Goal: Task Accomplishment & Management: Complete application form

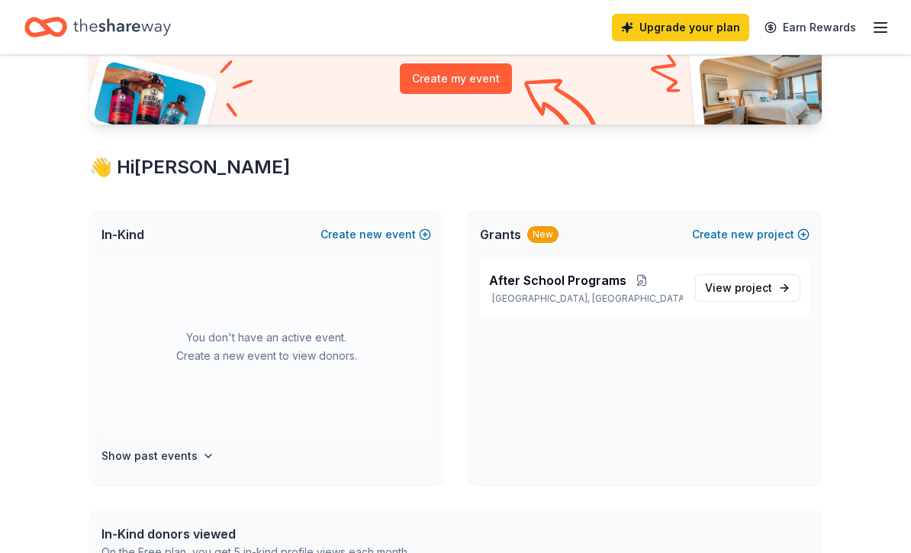
scroll to position [181, 0]
click at [391, 237] on button "Create new event" at bounding box center [376, 235] width 111 height 18
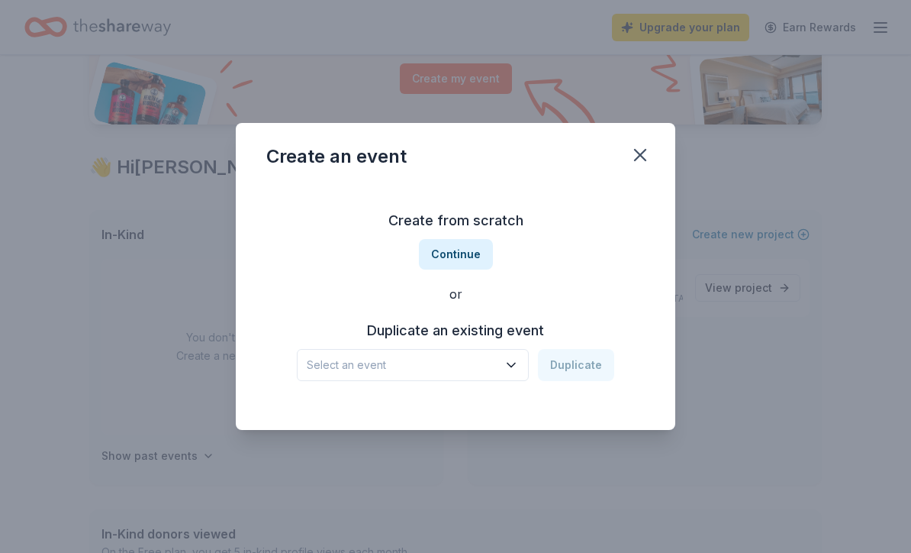
click at [517, 367] on icon "button" at bounding box center [511, 364] width 15 height 15
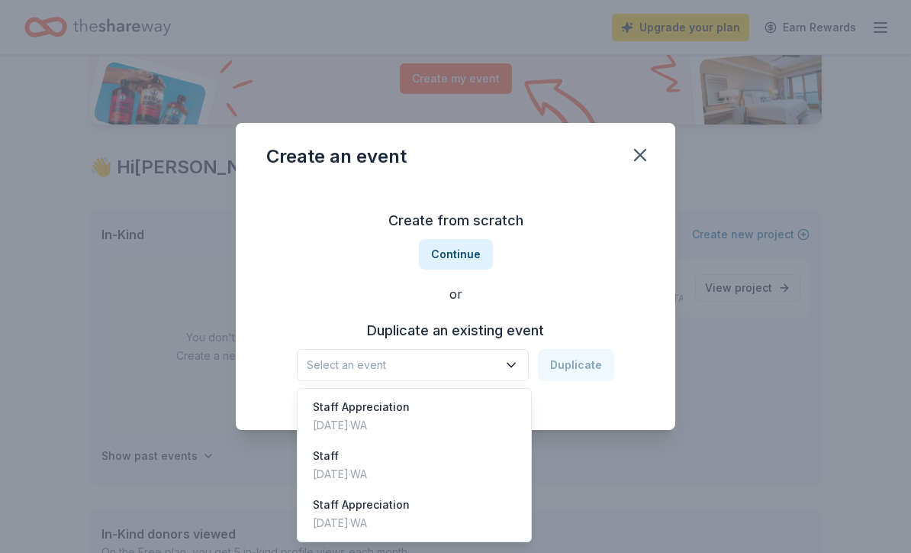
click at [402, 421] on div "[DATE] · [GEOGRAPHIC_DATA]" at bounding box center [361, 425] width 97 height 18
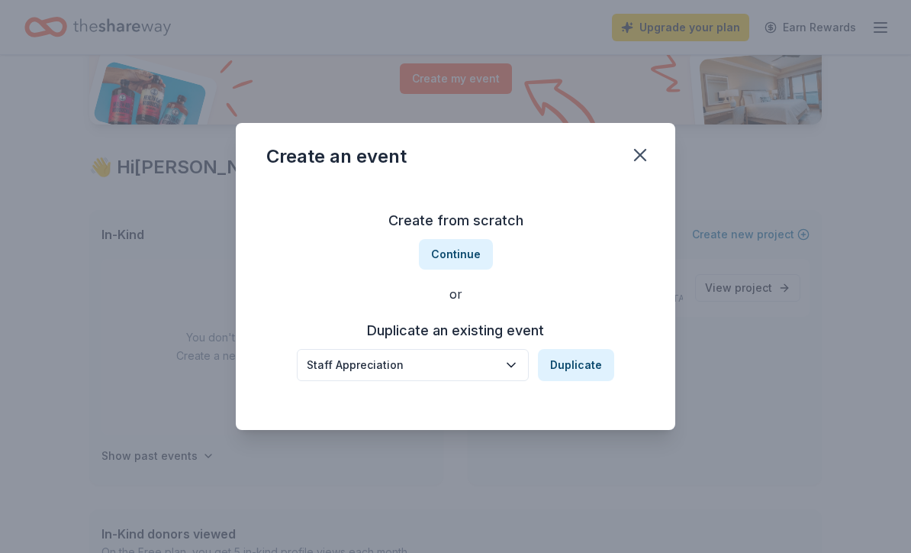
click at [584, 370] on button "Duplicate" at bounding box center [576, 365] width 76 height 32
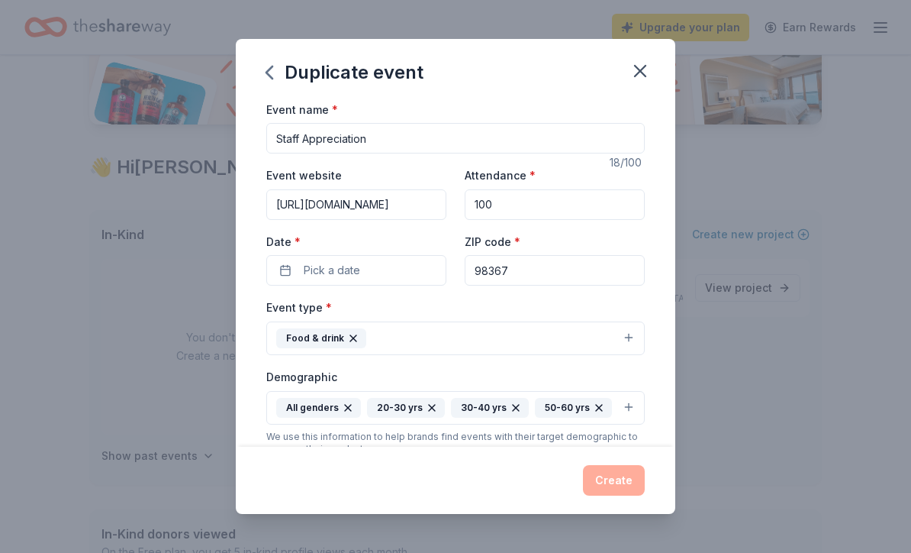
click at [378, 279] on button "Pick a date" at bounding box center [356, 270] width 180 height 31
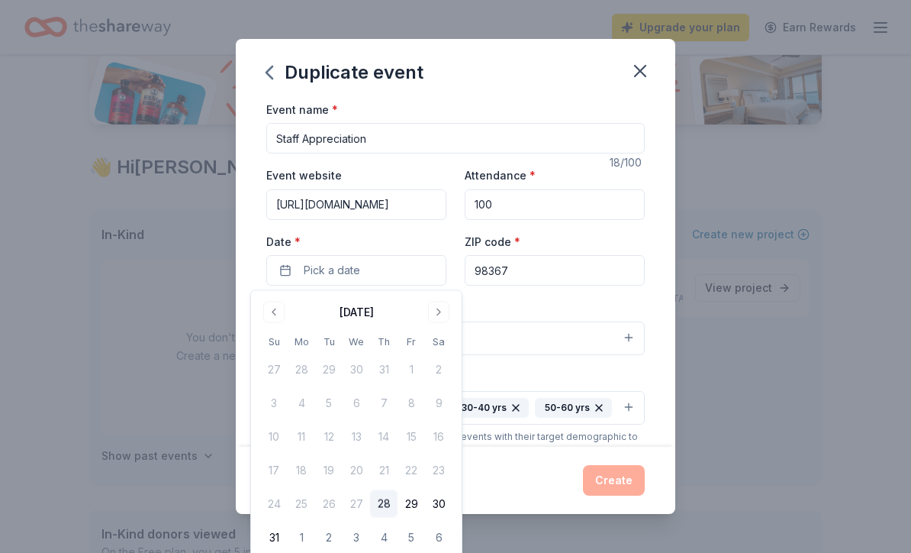
click at [443, 311] on button "Go to next month" at bounding box center [438, 311] width 21 height 21
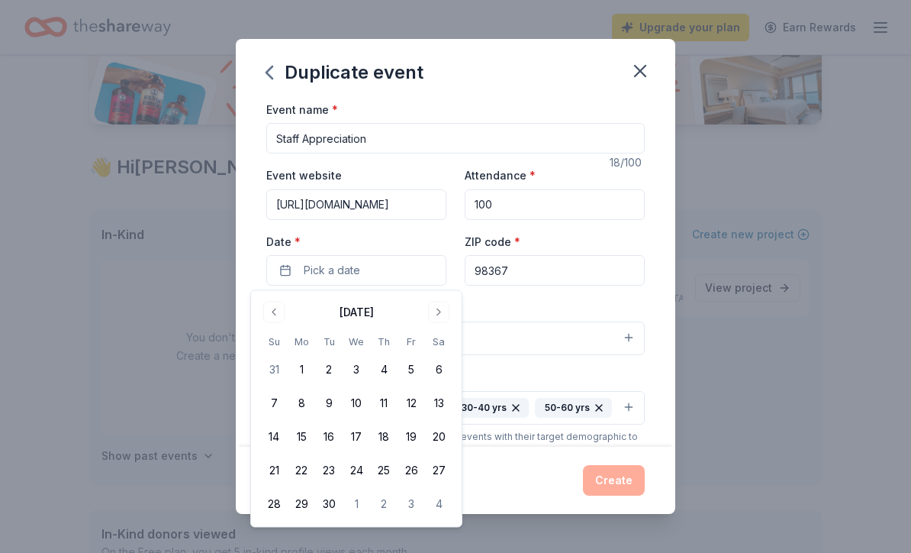
click at [443, 311] on button "Go to next month" at bounding box center [438, 311] width 21 height 21
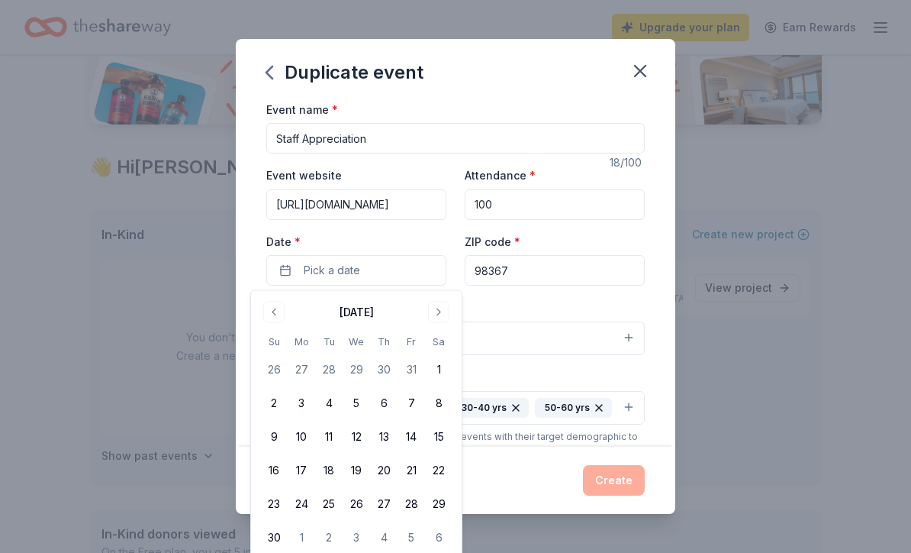
click at [443, 310] on button "Go to next month" at bounding box center [438, 311] width 21 height 21
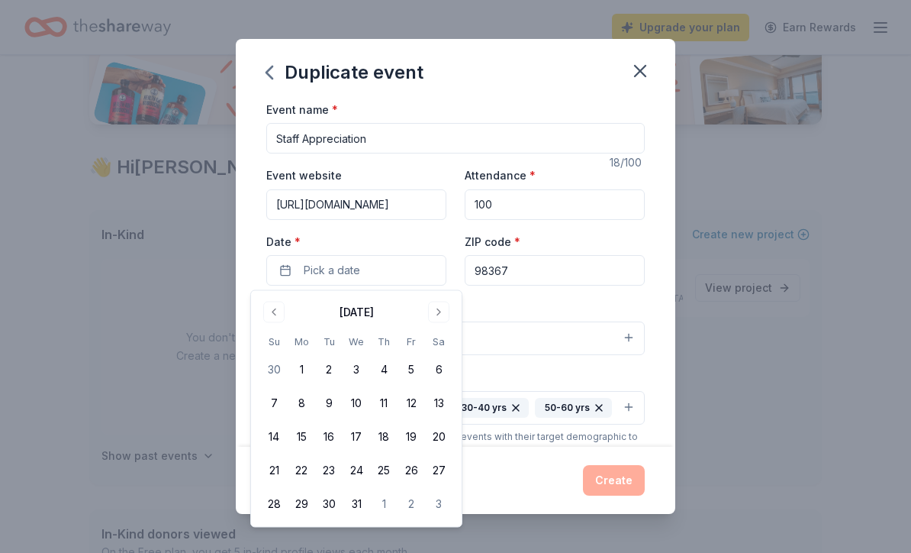
click at [441, 312] on button "Go to next month" at bounding box center [438, 311] width 21 height 21
click at [441, 311] on button "Go to next month" at bounding box center [438, 311] width 21 height 21
click at [446, 309] on button "Go to next month" at bounding box center [438, 311] width 21 height 21
click at [444, 314] on button "Go to next month" at bounding box center [438, 311] width 21 height 21
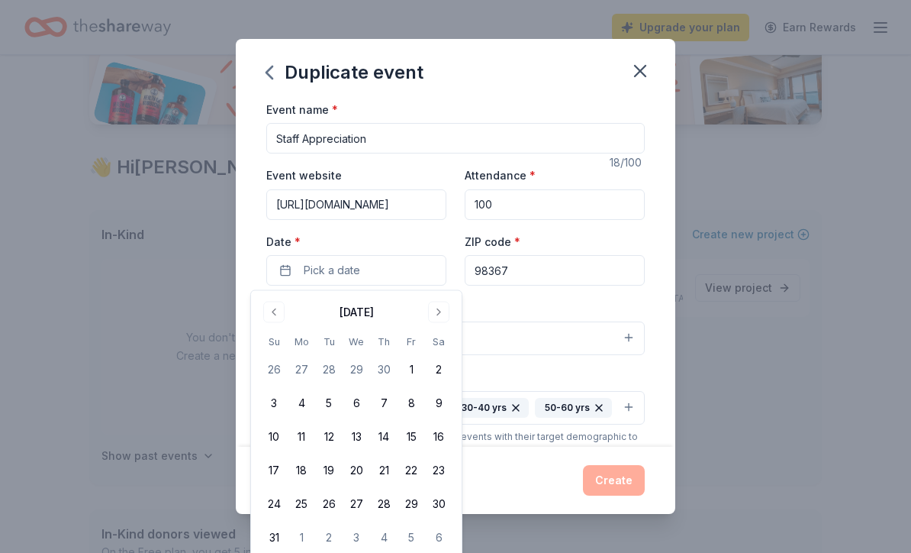
click at [305, 409] on button "4" at bounding box center [301, 402] width 27 height 27
click at [419, 402] on button "8" at bounding box center [411, 402] width 27 height 27
click at [302, 407] on button "4" at bounding box center [301, 402] width 27 height 27
click at [624, 485] on button "Create" at bounding box center [614, 480] width 62 height 31
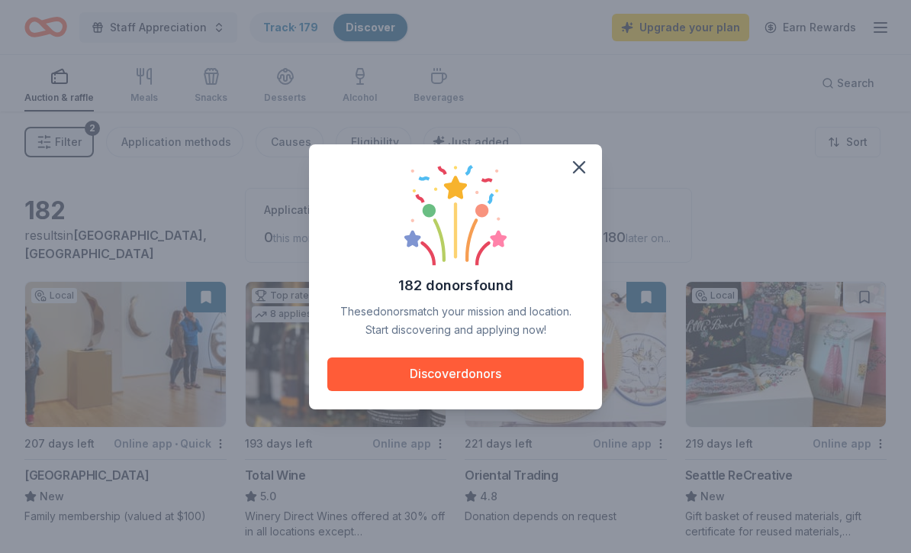
click at [578, 163] on icon "button" at bounding box center [579, 166] width 21 height 21
